Goal: Task Accomplishment & Management: Use online tool/utility

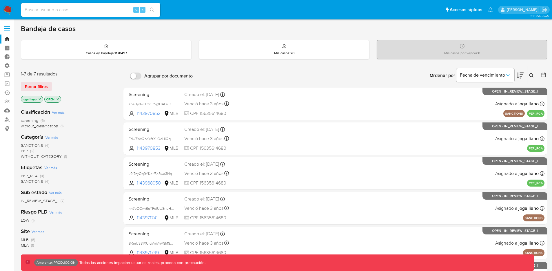
click at [6, 27] on span at bounding box center [7, 26] width 6 height 1
click at [0, 0] on input "checkbox" at bounding box center [0, 0] width 0 height 0
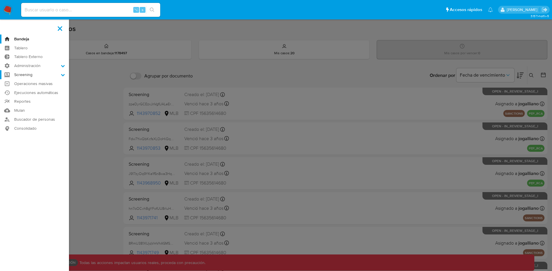
click at [53, 74] on label "Screening" at bounding box center [34, 74] width 69 height 9
click at [0, 0] on input "Screening" at bounding box center [0, 0] width 0 height 0
click at [23, 103] on link "Watchlist" at bounding box center [34, 104] width 69 height 7
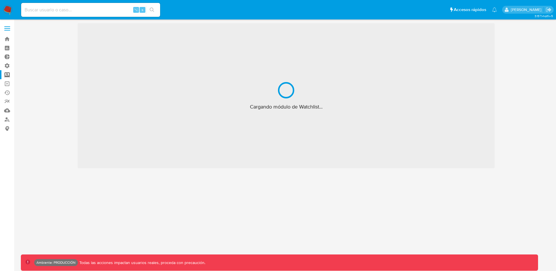
drag, startPoint x: 13, startPoint y: 26, endPoint x: 10, endPoint y: 26, distance: 3.2
click at [13, 26] on label at bounding box center [7, 28] width 14 height 12
click at [0, 0] on input "checkbox" at bounding box center [0, 0] width 0 height 0
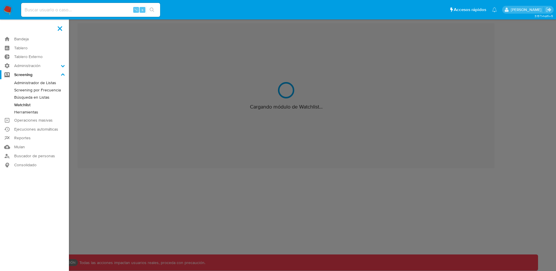
click at [30, 97] on link "Búsqueda en Listas" at bounding box center [34, 97] width 69 height 7
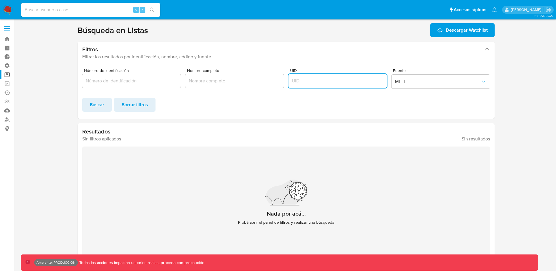
click at [338, 83] on input "UID" at bounding box center [338, 81] width 99 height 8
click at [435, 82] on span "MELI" at bounding box center [438, 82] width 86 height 6
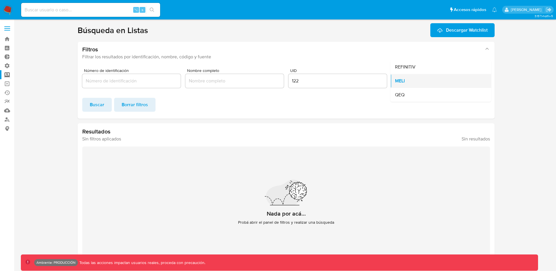
click at [429, 83] on div "MELI" at bounding box center [439, 81] width 88 height 14
click at [431, 77] on button "MELI" at bounding box center [441, 81] width 99 height 14
click at [434, 67] on div "REFINITIV" at bounding box center [439, 67] width 88 height 14
click at [95, 103] on span "Buscar" at bounding box center [97, 104] width 14 height 13
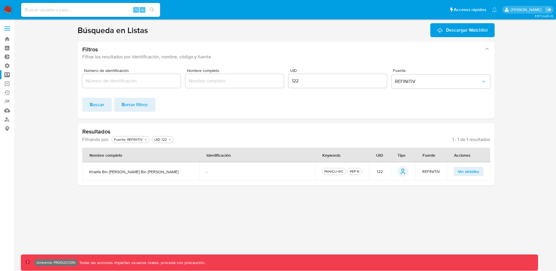
click at [464, 171] on span "Ver detalles" at bounding box center [468, 171] width 21 height 8
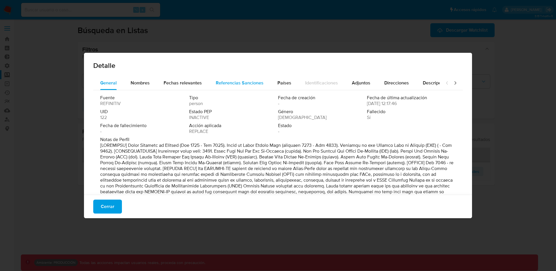
click at [236, 85] on span "Referencias Sanciones" at bounding box center [240, 82] width 48 height 7
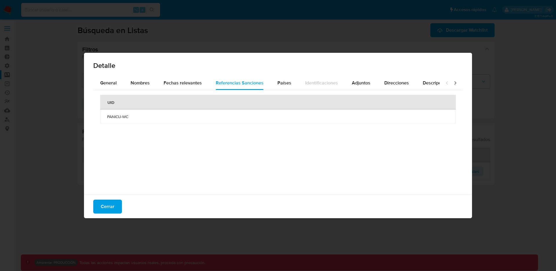
drag, startPoint x: 120, startPoint y: 115, endPoint x: 138, endPoint y: 115, distance: 17.4
click at [138, 115] on span "PANICIJ-WC" at bounding box center [278, 116] width 342 height 5
click at [164, 117] on span "PANICIJ-WC" at bounding box center [278, 116] width 342 height 5
click at [108, 207] on span "Cerrar" at bounding box center [108, 206] width 14 height 13
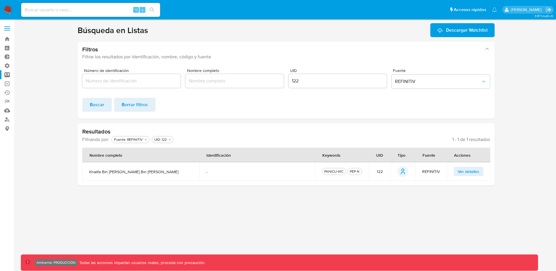
click at [317, 83] on input "122" at bounding box center [338, 81] width 99 height 8
click at [97, 108] on span "Buscar" at bounding box center [97, 104] width 14 height 13
click at [474, 171] on span "Ver detalles" at bounding box center [468, 171] width 21 height 8
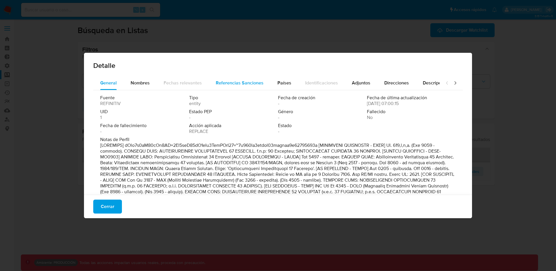
click at [228, 84] on span "Referencias Sanciones" at bounding box center [240, 82] width 48 height 7
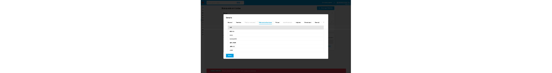
scroll to position [8, 0]
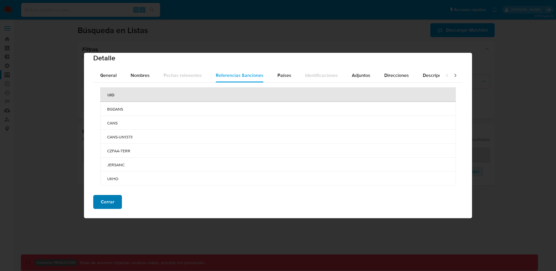
click at [116, 200] on button "Cerrar" at bounding box center [107, 202] width 29 height 14
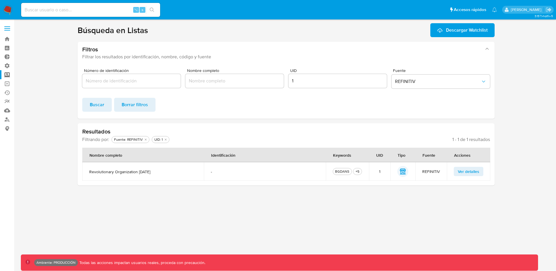
click at [345, 171] on div "BGDANS" at bounding box center [342, 171] width 17 height 5
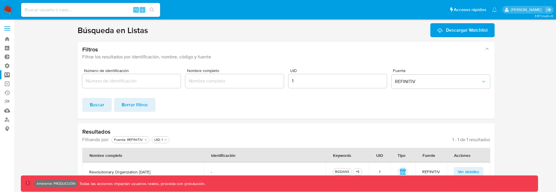
click at [96, 105] on span "Buscar" at bounding box center [97, 104] width 14 height 13
click at [313, 80] on input "1" at bounding box center [338, 81] width 99 height 8
click at [92, 101] on span "Buscar" at bounding box center [97, 104] width 14 height 13
click at [304, 81] on input "122" at bounding box center [338, 81] width 99 height 8
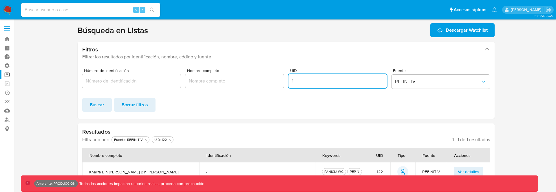
type input "1"
click at [101, 104] on span "Buscar" at bounding box center [97, 104] width 14 height 13
